Goal: Consume media (video, audio)

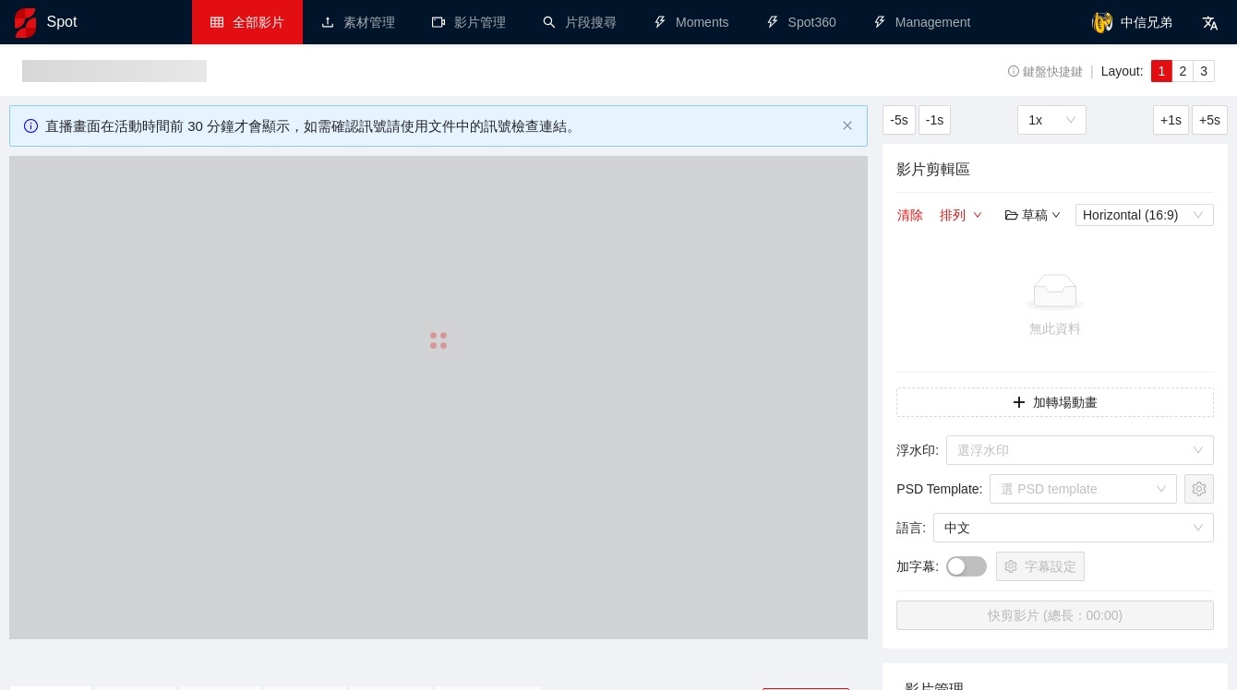
click at [263, 18] on link "全部影片" at bounding box center [247, 22] width 74 height 15
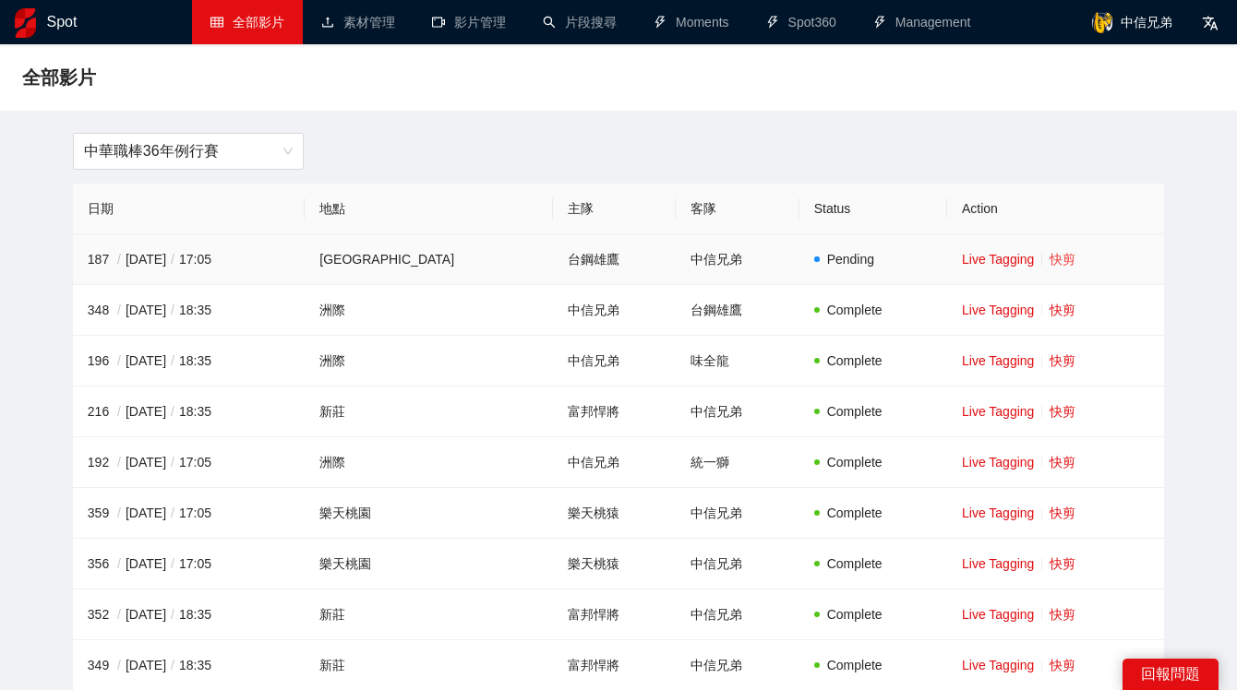
click at [1051, 258] on link "快剪" at bounding box center [1062, 259] width 26 height 15
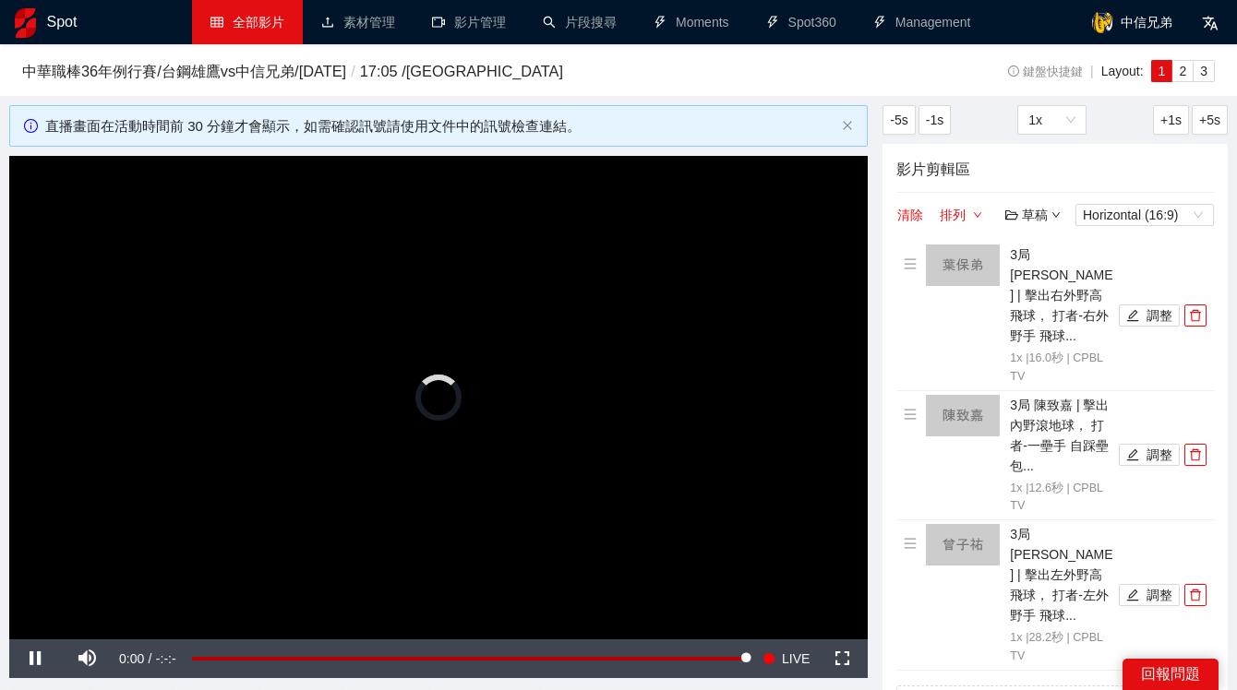
click at [368, 306] on video "Video Player" at bounding box center [438, 397] width 858 height 483
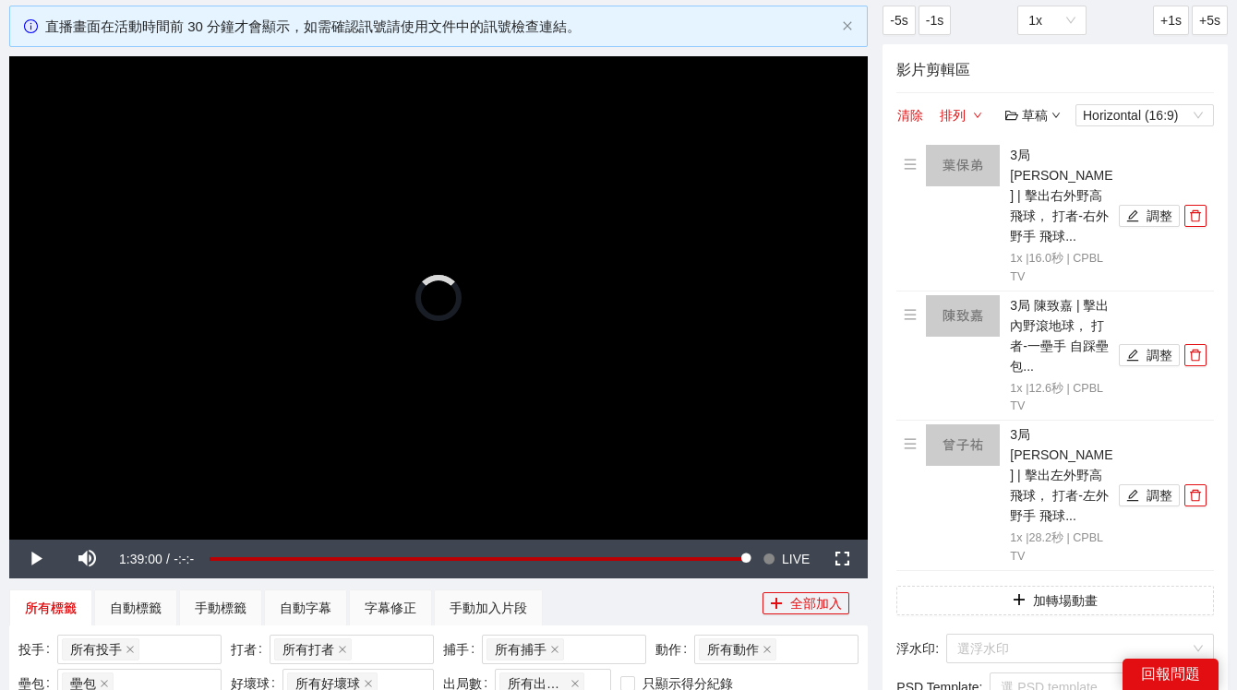
scroll to position [116, 0]
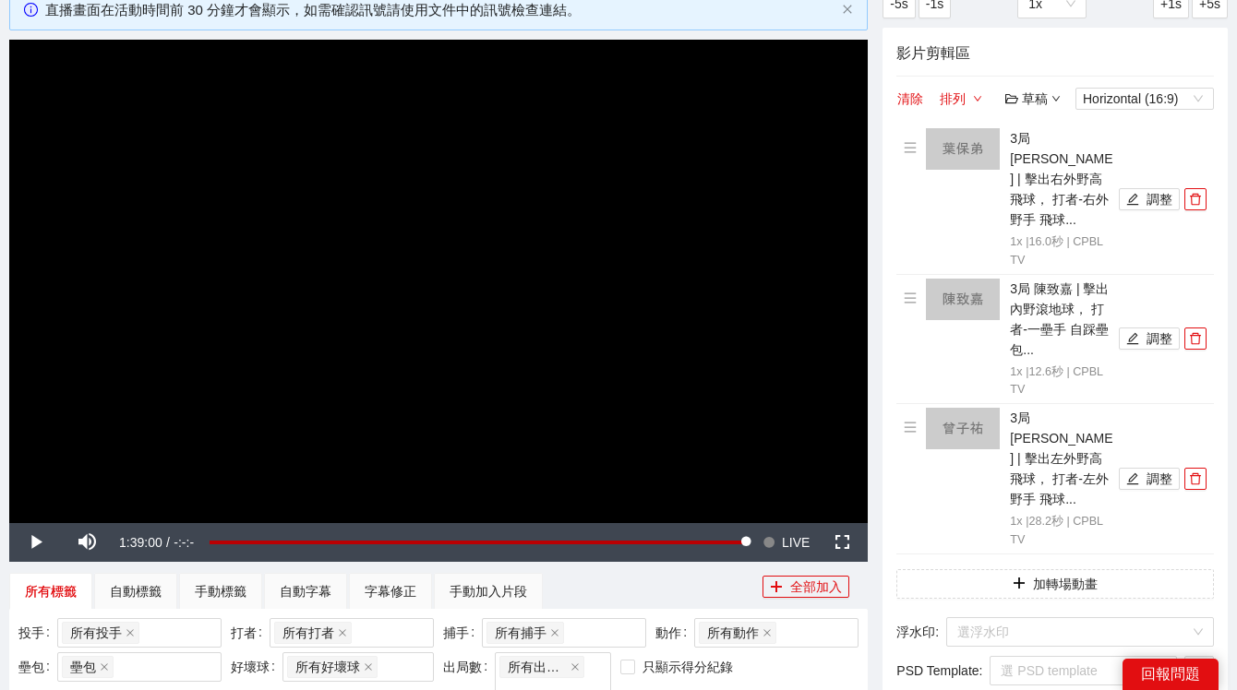
click at [465, 405] on video "Video Player" at bounding box center [438, 281] width 858 height 483
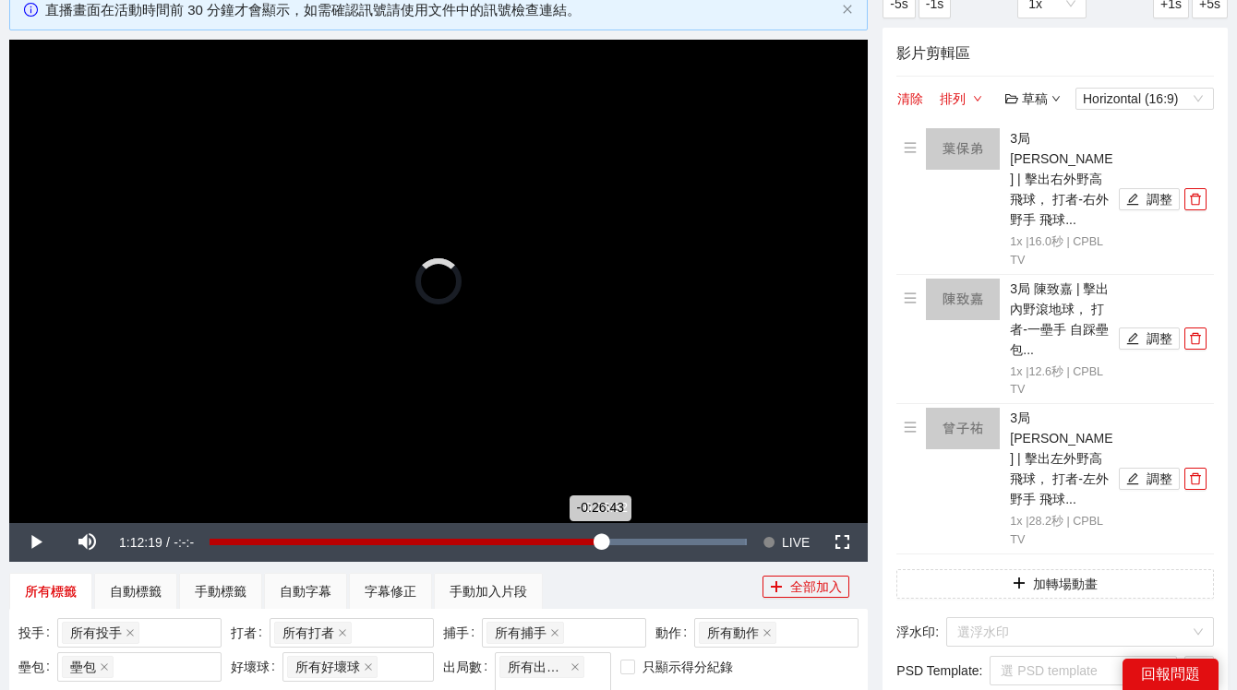
click at [602, 554] on div "Loaded : 100.00% -0:26:32 -0:26:43" at bounding box center [478, 542] width 556 height 39
click at [558, 552] on div "Loaded : 73.23% -0:34:43 -0:26:43" at bounding box center [478, 542] width 556 height 39
click at [518, 552] on div "Loaded : 65.05% -0:42:02 -0:34:43" at bounding box center [478, 542] width 556 height 39
click at [503, 552] on div "Loaded : 57.82% -0:44:02 -0:42:04" at bounding box center [472, 542] width 567 height 39
click at [489, 547] on div "Loaded : 0.00% -0:46:23 -0:46:23" at bounding box center [472, 542] width 567 height 39
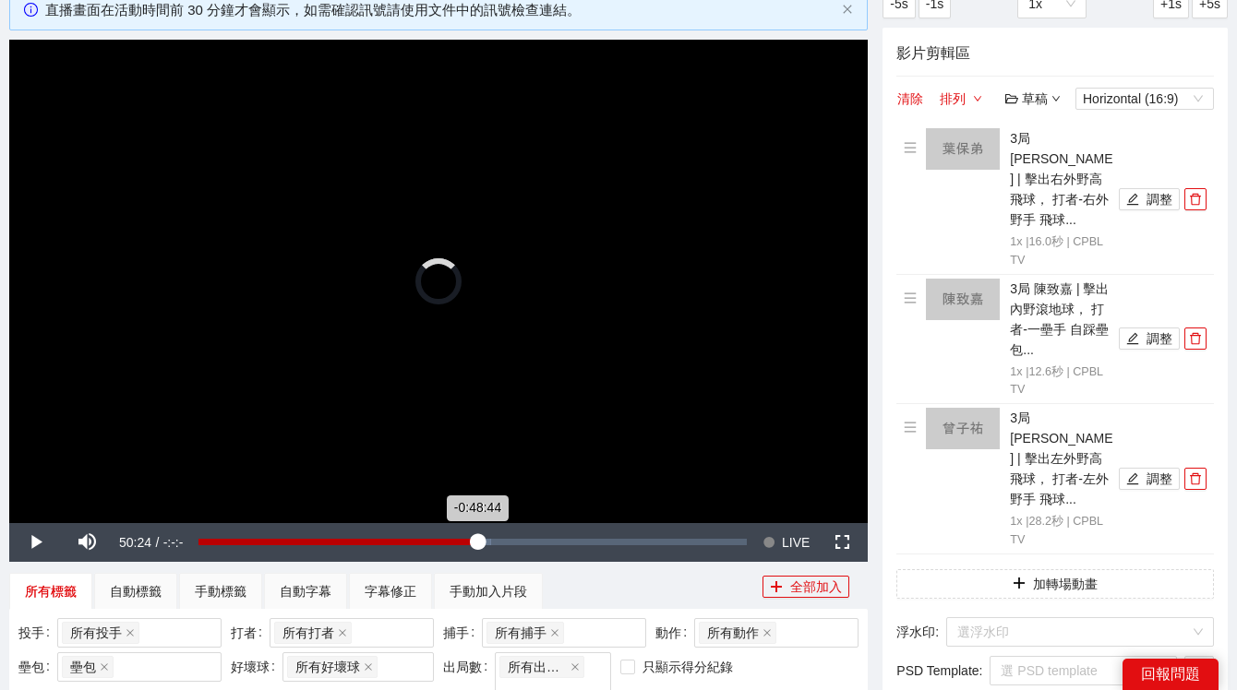
click at [477, 547] on div "Loaded : 53.28% -0:48:44 -0:48:44" at bounding box center [472, 542] width 567 height 39
click at [463, 546] on div "Loaded : 51.16% -0:51:15 -0:51:15" at bounding box center [472, 542] width 567 height 39
click at [455, 545] on div "-0:52:46" at bounding box center [326, 542] width 257 height 6
click at [445, 545] on div "-0:52:46" at bounding box center [326, 542] width 257 height 6
click at [456, 545] on div "Loaded : 46.08% -0:52:43 -0:52:43" at bounding box center [472, 542] width 548 height 6
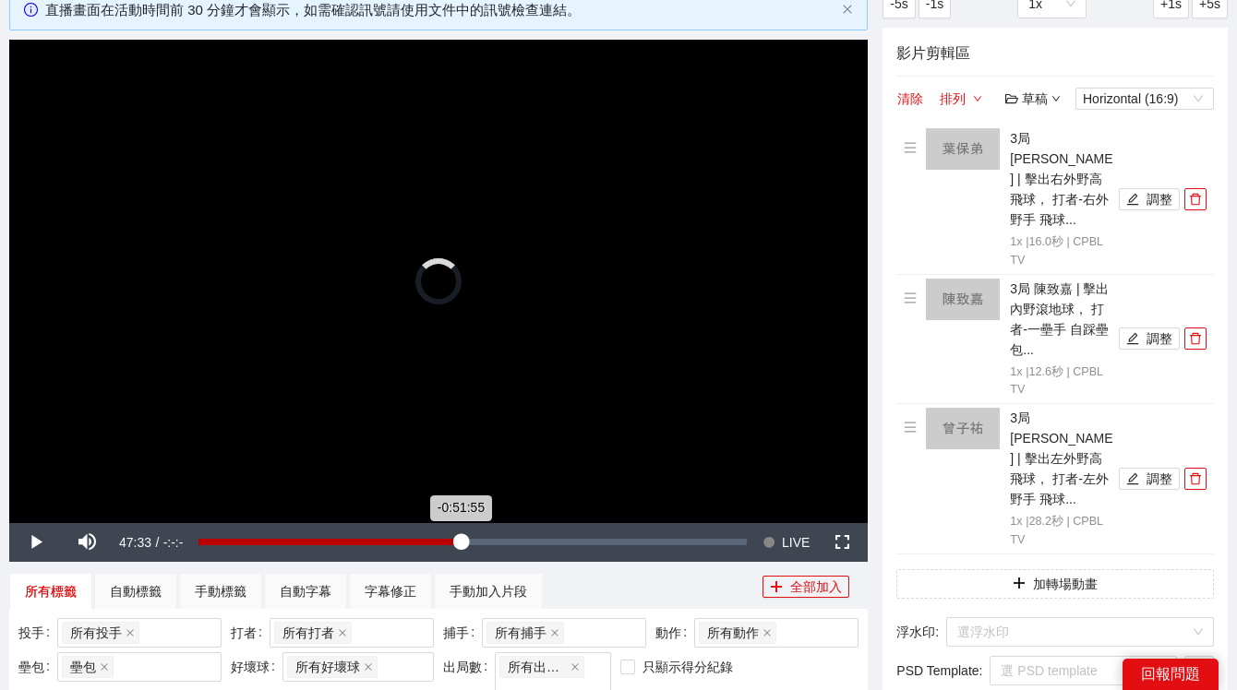
click at [461, 545] on div "-0:51:55" at bounding box center [329, 542] width 262 height 6
click at [476, 545] on div "Loaded : 0.00% -0:49:06 -0:49:06" at bounding box center [472, 542] width 548 height 6
click at [476, 545] on div "-0:49:06" at bounding box center [337, 542] width 278 height 6
click at [481, 546] on div "-0:48:17" at bounding box center [339, 542] width 282 height 6
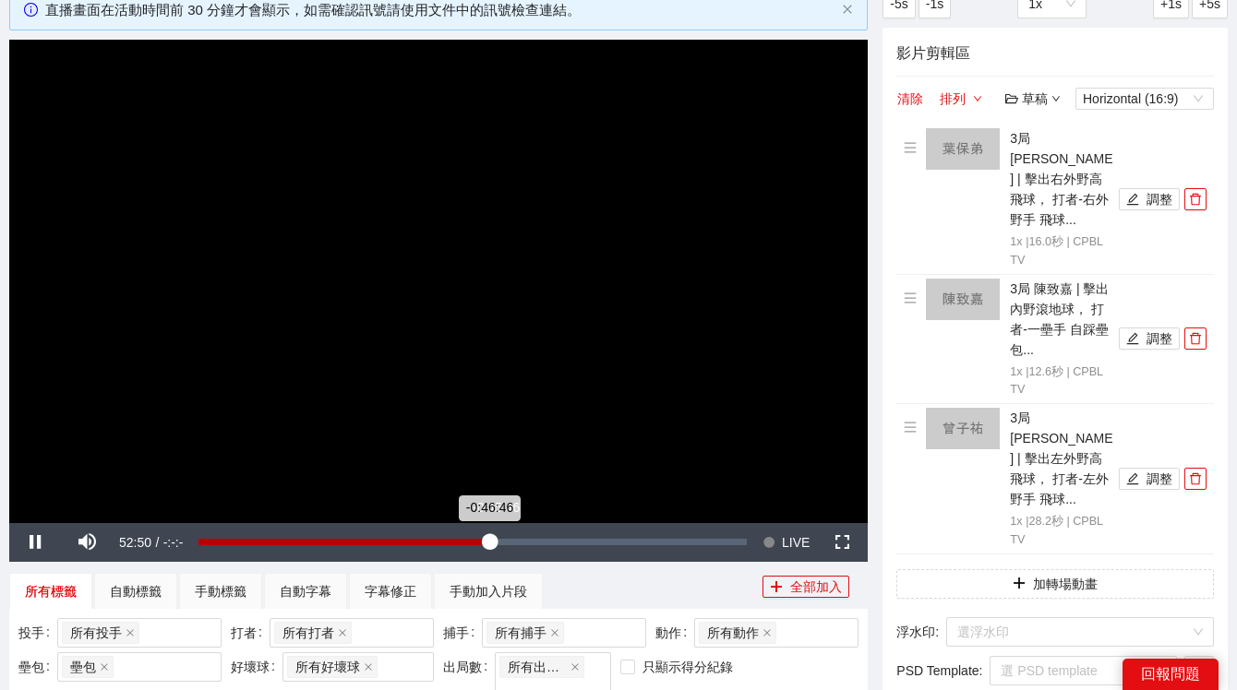
click at [489, 546] on div "-0:46:46" at bounding box center [343, 542] width 291 height 6
click at [498, 546] on div "-0:45:08" at bounding box center [348, 542] width 300 height 6
click at [500, 546] on div "-0:44:49" at bounding box center [349, 542] width 302 height 6
click at [519, 546] on div "Loaded : 56.17% -0:41:28 -0:41:28" at bounding box center [472, 542] width 567 height 39
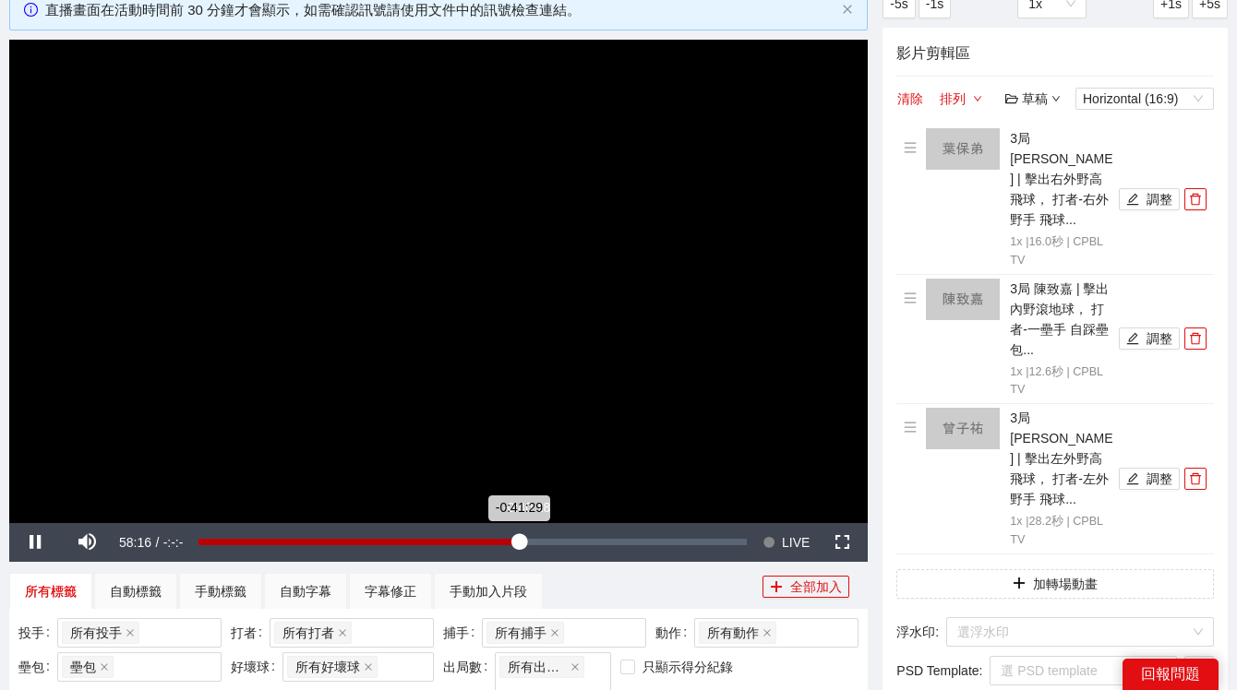
click at [519, 545] on div "-0:41:29" at bounding box center [358, 542] width 320 height 6
click at [532, 546] on div "-0:40:19" at bounding box center [373, 542] width 327 height 6
click at [539, 546] on div "-0:38:25" at bounding box center [375, 542] width 330 height 6
drag, startPoint x: 190, startPoint y: 546, endPoint x: 138, endPoint y: 546, distance: 52.6
click at [138, 546] on div "Pause Mute Current Time 1:02:16 / Duration -:-:- Loaded : 63.24% -1:35:10 -0:37…" at bounding box center [438, 542] width 858 height 39
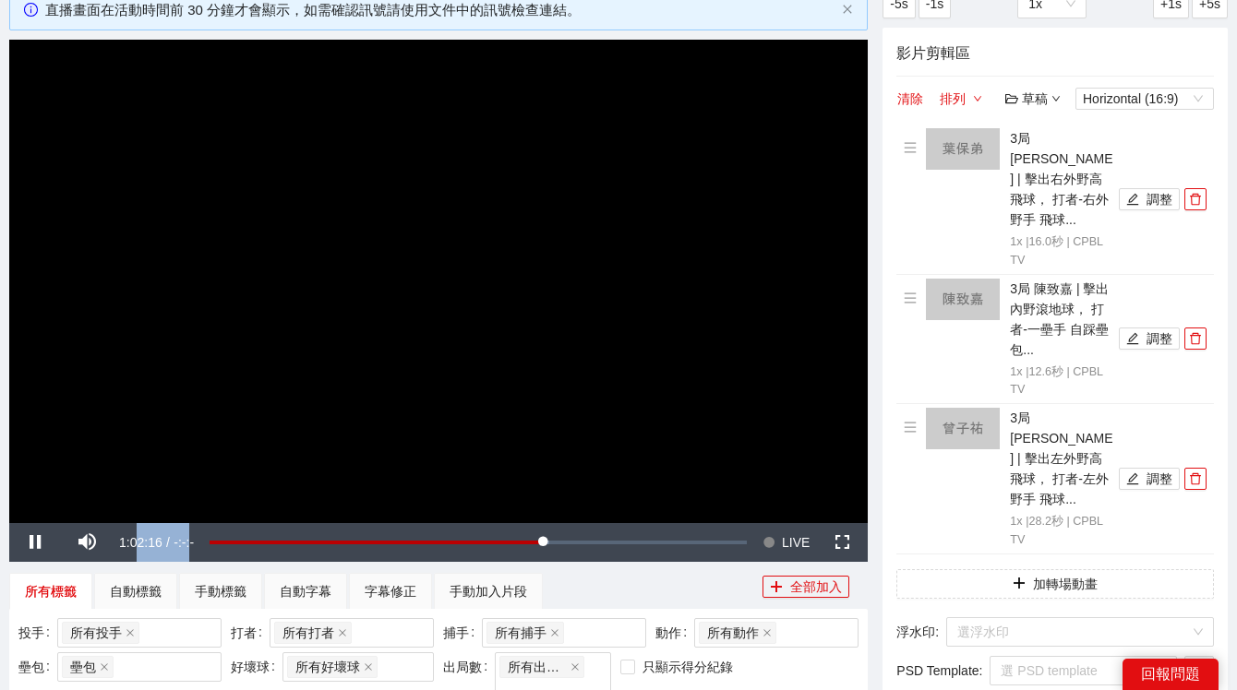
click at [138, 546] on span "1:02:16" at bounding box center [140, 542] width 43 height 15
click at [561, 200] on video "Video Player" at bounding box center [438, 281] width 858 height 483
click at [785, 541] on span "LIVE" at bounding box center [796, 542] width 28 height 39
click at [531, 200] on video "Video Player" at bounding box center [438, 281] width 858 height 483
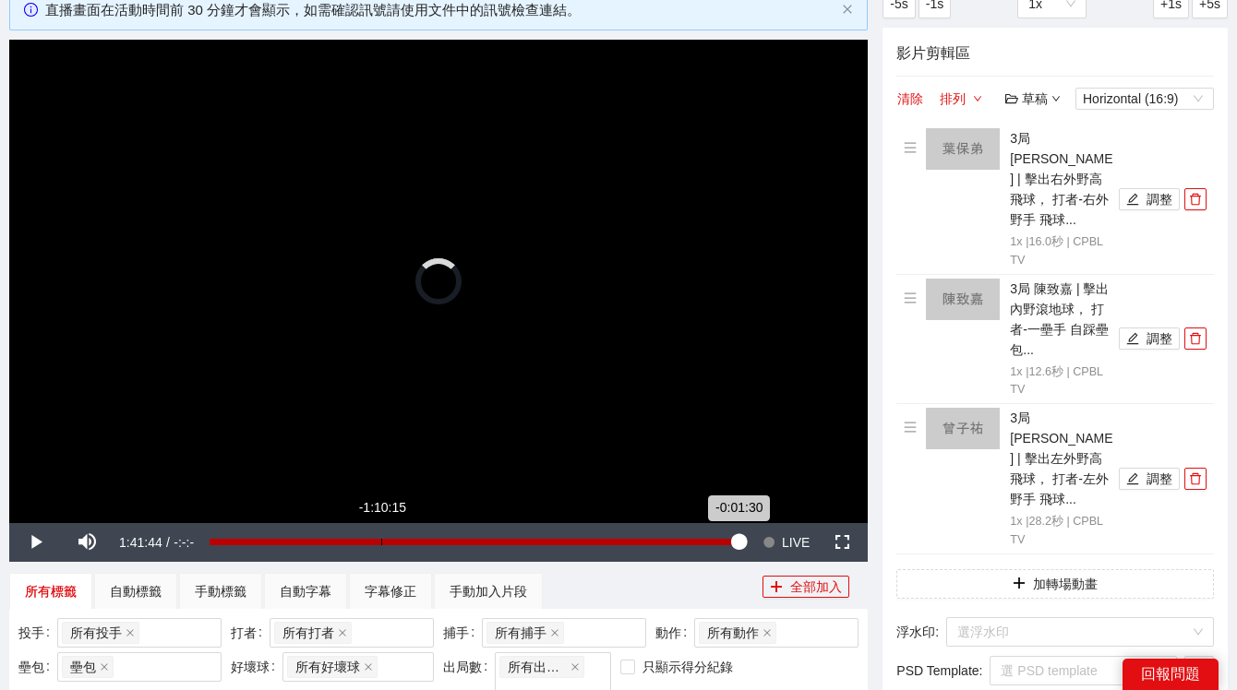
click at [380, 543] on div "Loaded : 100.00% -1:10:15 -0:01:30" at bounding box center [478, 542] width 537 height 6
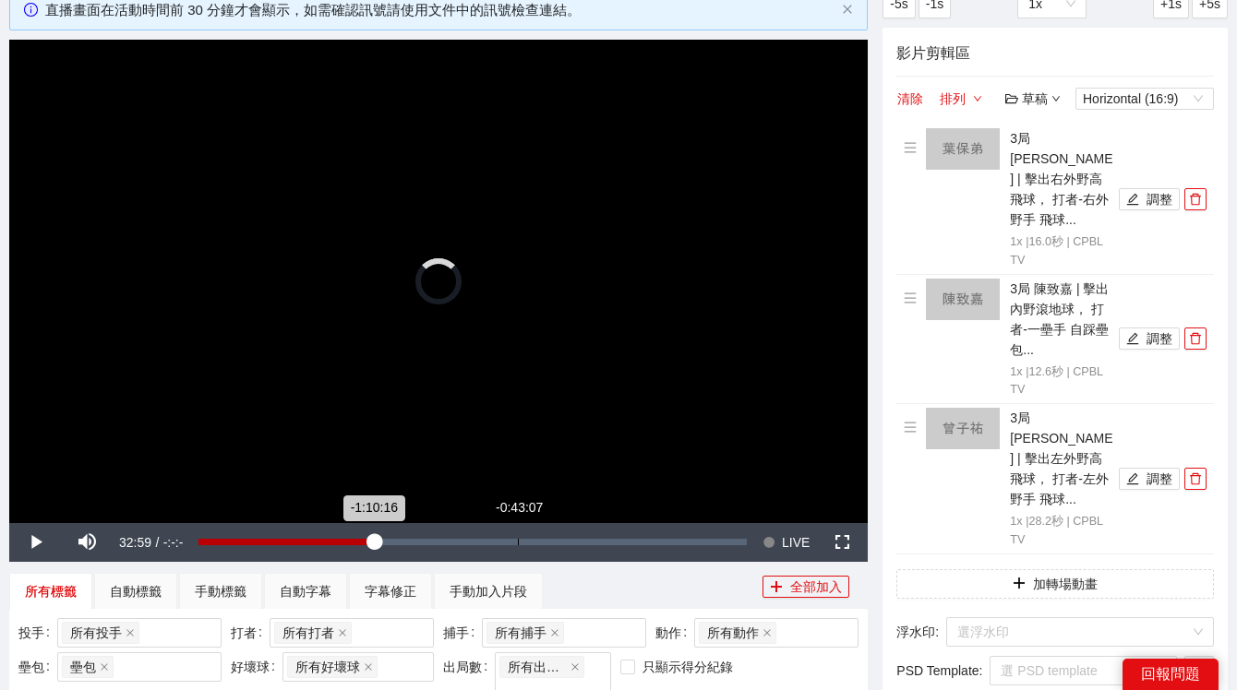
click at [517, 550] on div "Loaded : 31.98% -0:43:07 -1:10:16" at bounding box center [472, 542] width 567 height 39
click at [522, 316] on video "Video Player" at bounding box center [438, 281] width 858 height 483
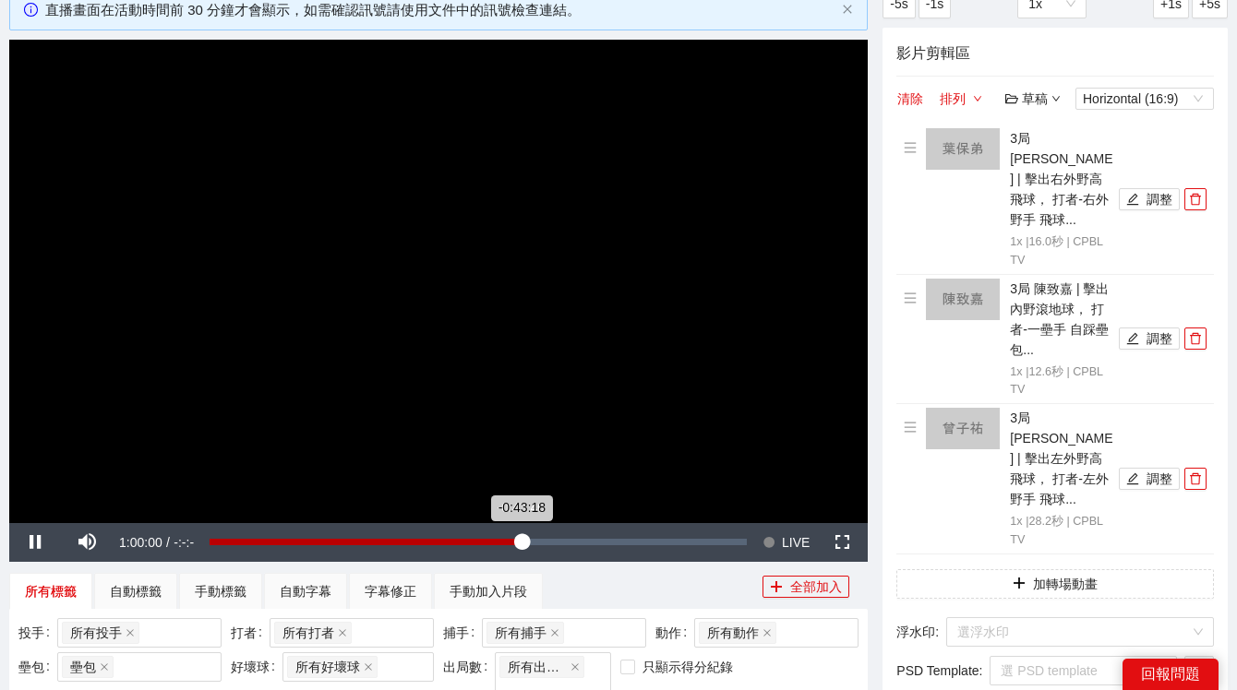
click at [520, 545] on div "-0:43:18" at bounding box center [366, 542] width 312 height 6
click at [515, 540] on div "-0:43:40" at bounding box center [356, 542] width 317 height 6
click at [526, 546] on div "-0:42:27" at bounding box center [368, 542] width 317 height 6
click at [534, 546] on div "-0:40:49" at bounding box center [372, 542] width 325 height 6
click at [594, 243] on video "Video Player" at bounding box center [438, 281] width 858 height 483
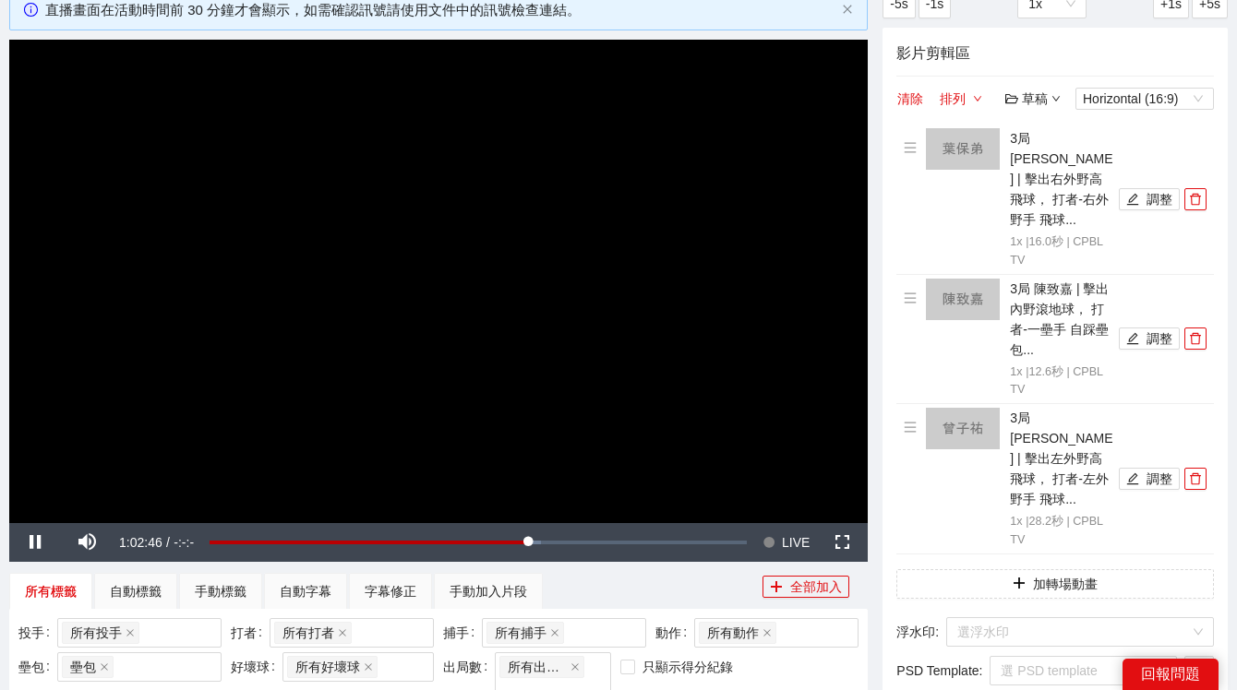
click at [660, 298] on video "Video Player" at bounding box center [438, 281] width 858 height 483
click at [800, 537] on span "LIVE" at bounding box center [796, 542] width 28 height 39
click at [745, 373] on video "Video Player" at bounding box center [438, 281] width 858 height 483
click at [507, 55] on video "Video Player" at bounding box center [438, 281] width 858 height 483
